Goal: Subscribe to service/newsletter

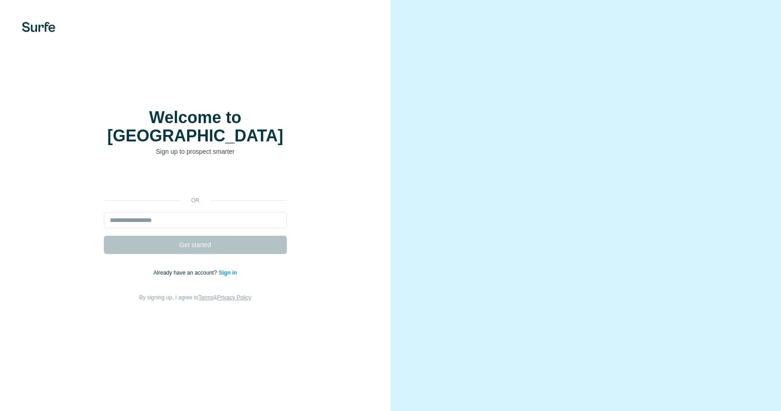
drag, startPoint x: 0, startPoint y: 0, endPoint x: 199, endPoint y: 172, distance: 262.9
click at [199, 172] on iframe at bounding box center [195, 180] width 192 height 20
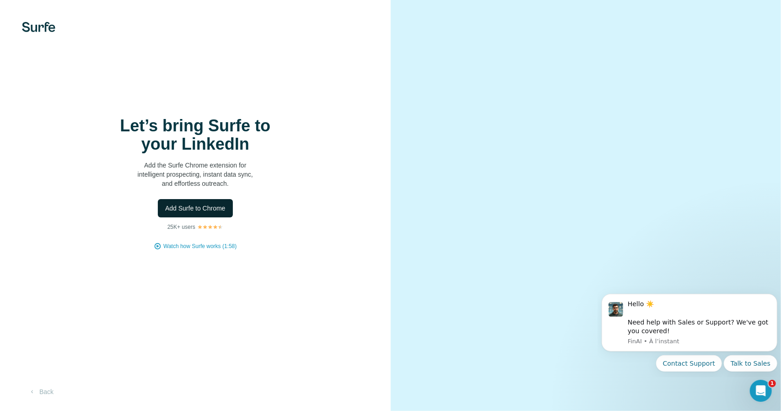
click at [198, 207] on span "Add Surfe to Chrome" at bounding box center [195, 208] width 60 height 9
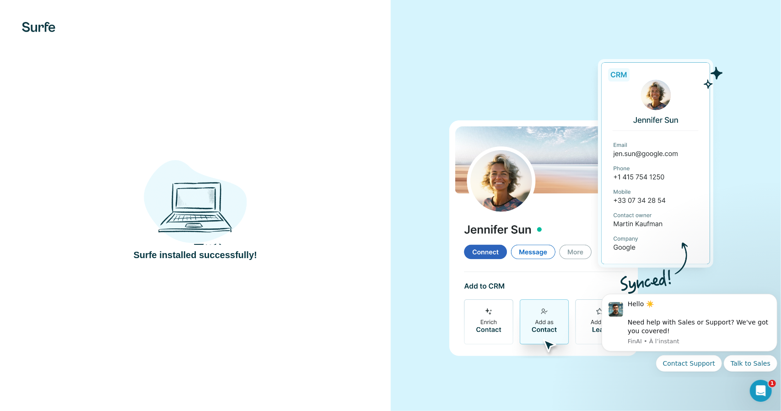
click at [472, 111] on img at bounding box center [586, 206] width 274 height 306
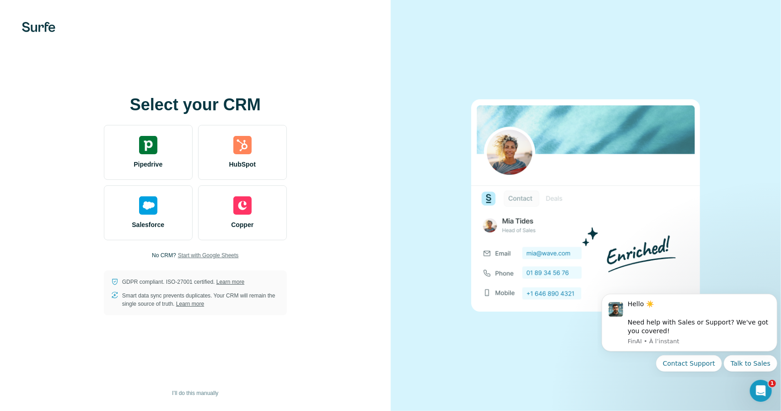
click at [204, 257] on span "Start with Google Sheets" at bounding box center [208, 255] width 61 height 8
